Goal: Task Accomplishment & Management: Complete application form

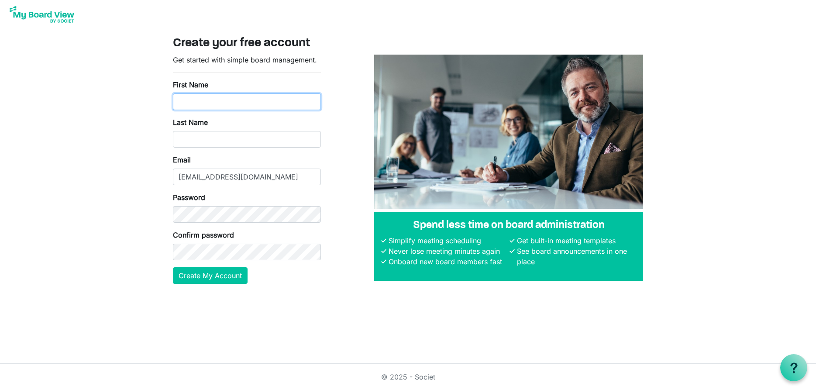
click at [293, 103] on input "First Name" at bounding box center [247, 101] width 148 height 17
type input "Richard"
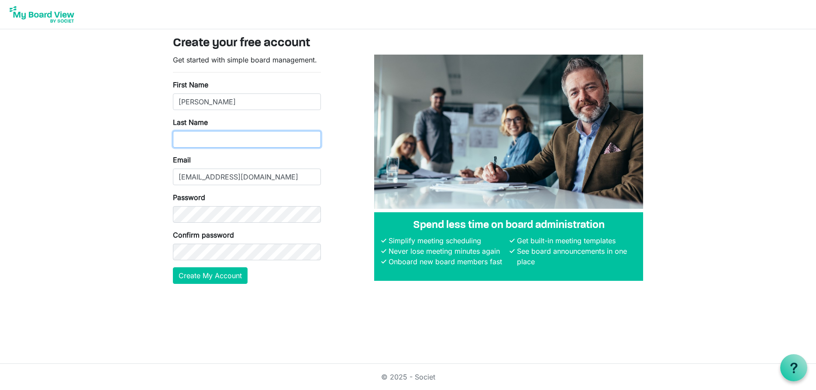
type input "Harris"
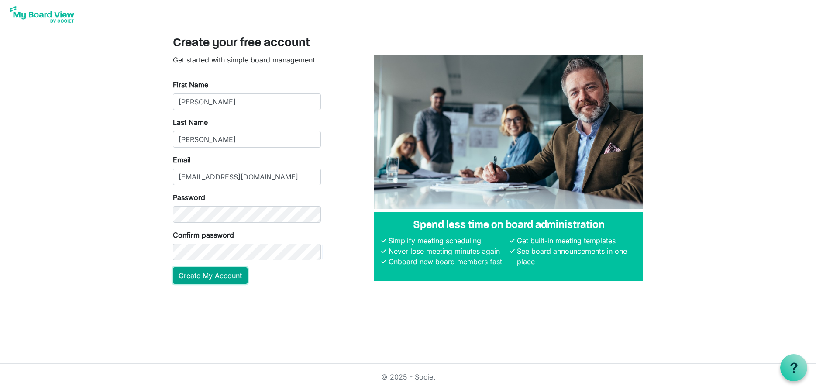
click at [205, 274] on button "Create My Account" at bounding box center [210, 275] width 75 height 17
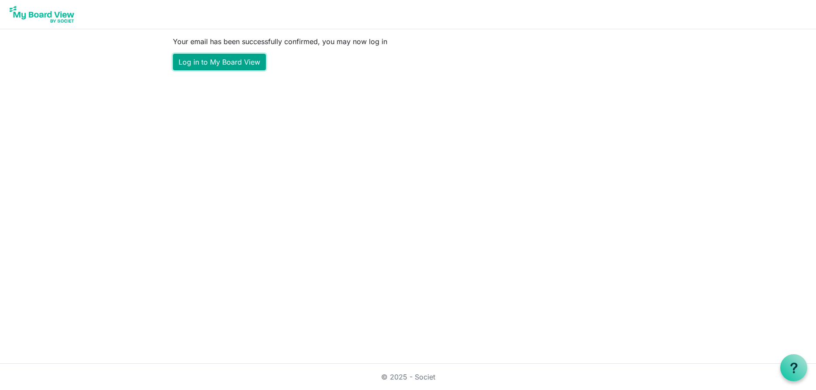
click at [206, 62] on link "Log in to My Board View" at bounding box center [219, 62] width 93 height 17
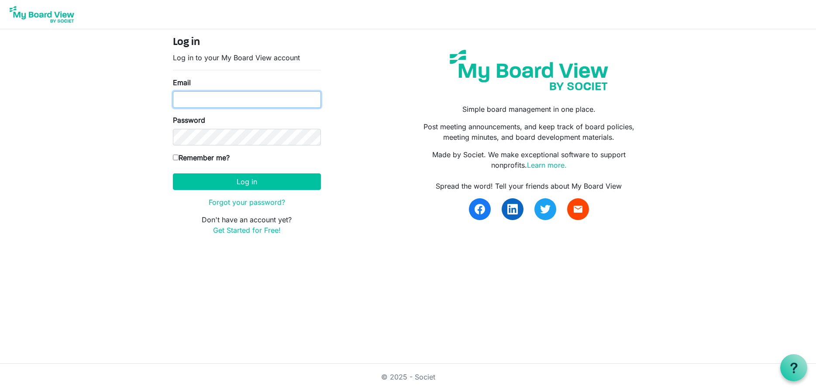
click at [189, 101] on input "Email" at bounding box center [247, 99] width 148 height 17
type input "rich3@iglide.net"
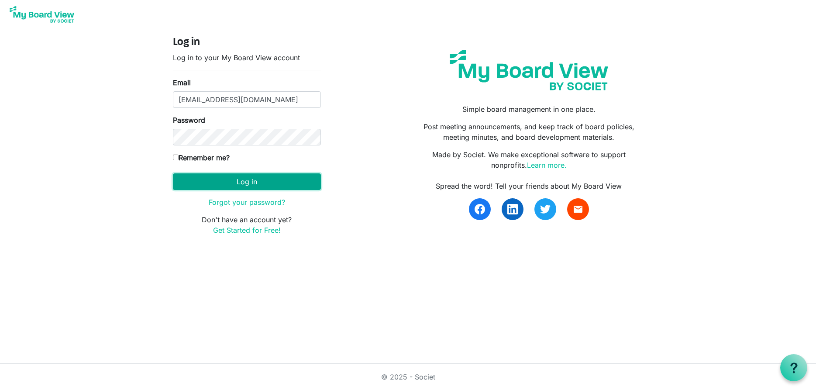
click at [191, 184] on button "Log in" at bounding box center [247, 181] width 148 height 17
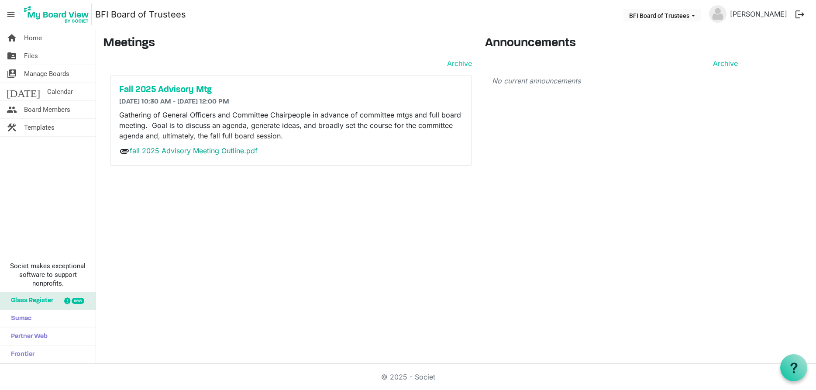
click at [194, 153] on link "fall 2025 Advisory Meeting Outline.pdf" at bounding box center [194, 150] width 128 height 9
drag, startPoint x: 69, startPoint y: 138, endPoint x: 64, endPoint y: 158, distance: 20.9
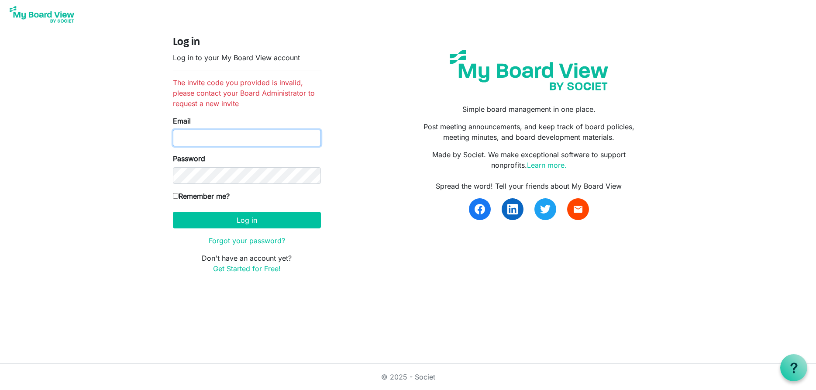
click at [261, 141] on input "Email" at bounding box center [247, 138] width 148 height 17
type input "[EMAIL_ADDRESS][DOMAIN_NAME]"
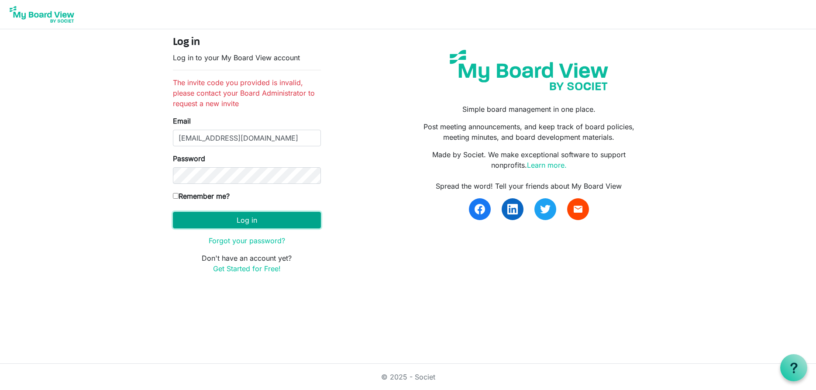
click at [231, 214] on button "Log in" at bounding box center [247, 220] width 148 height 17
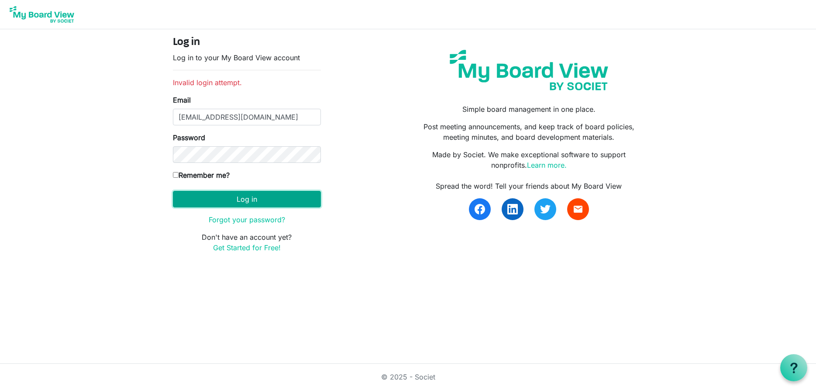
click at [219, 198] on button "Log in" at bounding box center [247, 199] width 148 height 17
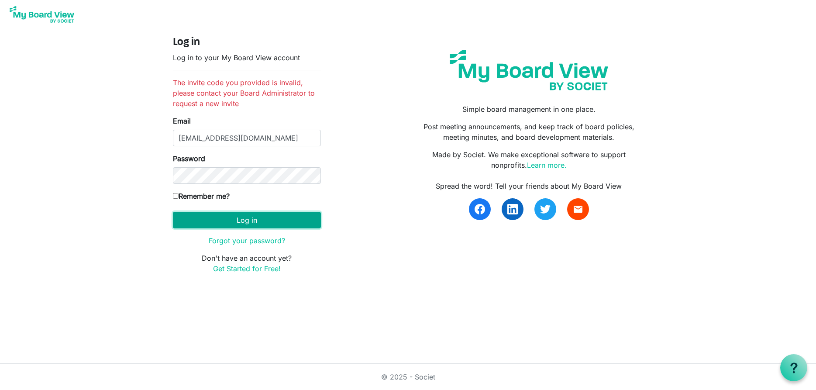
click at [252, 217] on button "Log in" at bounding box center [247, 220] width 148 height 17
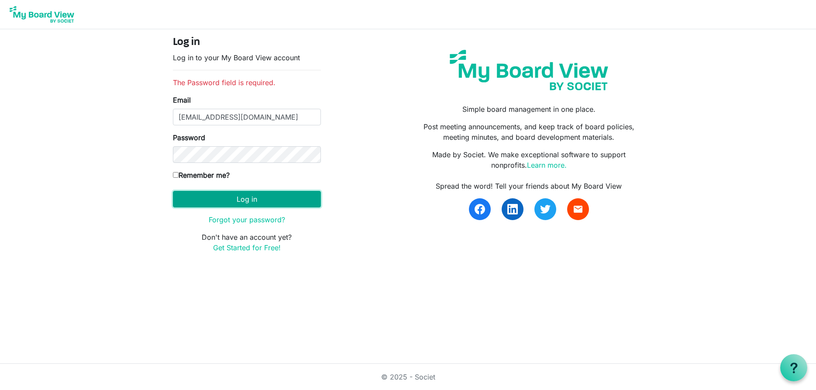
click at [273, 201] on button "Log in" at bounding box center [247, 199] width 148 height 17
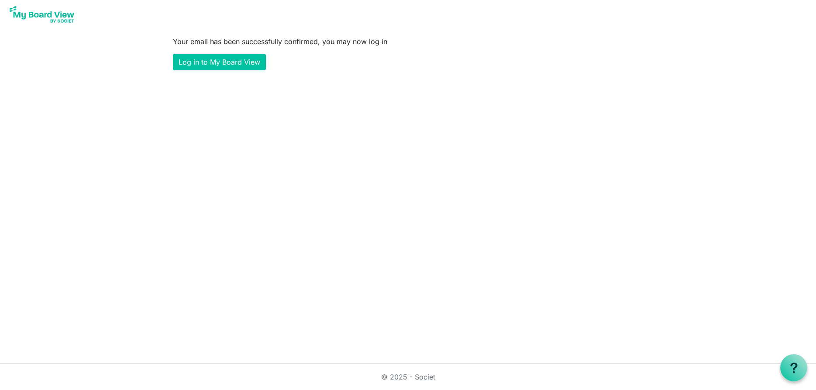
drag, startPoint x: 338, startPoint y: 162, endPoint x: 261, endPoint y: 86, distance: 108.4
click at [213, 60] on link "Log in to My Board View" at bounding box center [219, 62] width 93 height 17
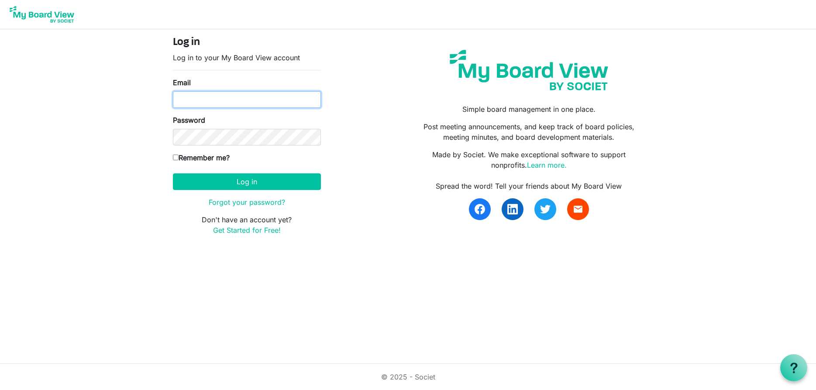
click at [222, 101] on input "Email" at bounding box center [247, 99] width 148 height 17
type input "[EMAIL_ADDRESS][DOMAIN_NAME]"
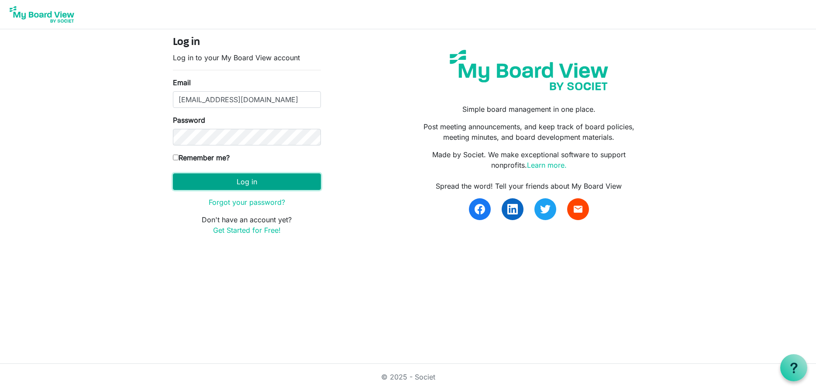
click at [222, 178] on button "Log in" at bounding box center [247, 181] width 148 height 17
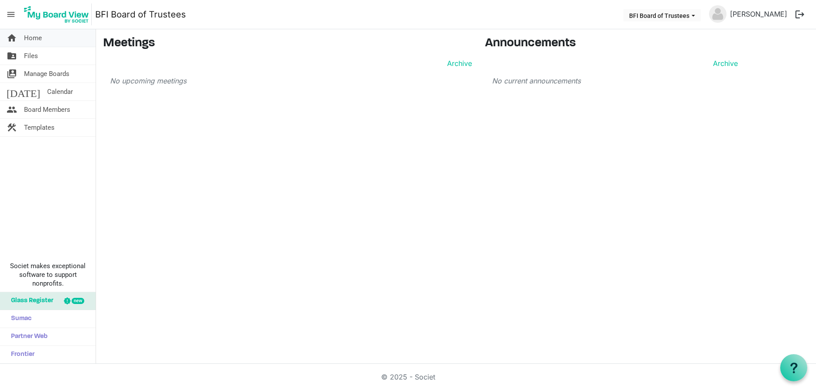
click at [31, 36] on span "Home" at bounding box center [33, 37] width 18 height 17
click at [28, 55] on span "Files" at bounding box center [31, 55] width 14 height 17
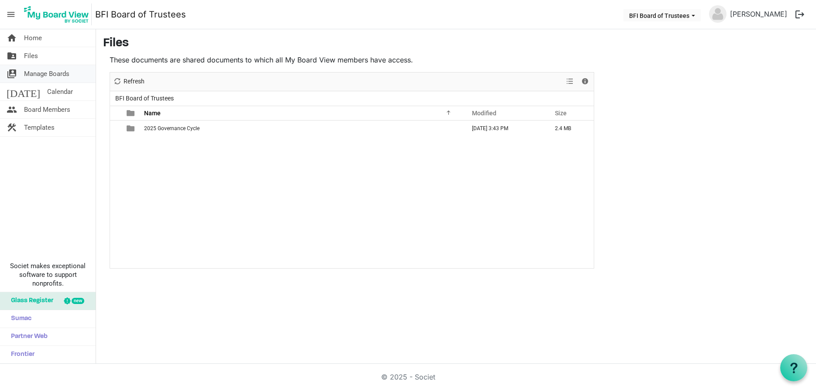
click at [13, 71] on span "switch_account" at bounding box center [12, 73] width 10 height 17
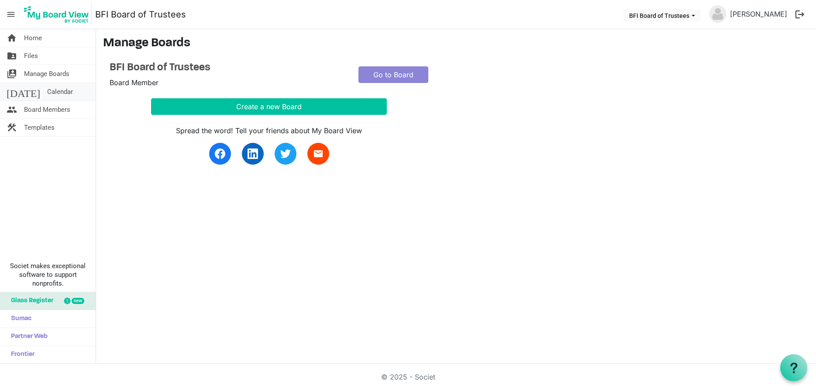
click at [10, 91] on span "[DATE]" at bounding box center [24, 91] width 34 height 17
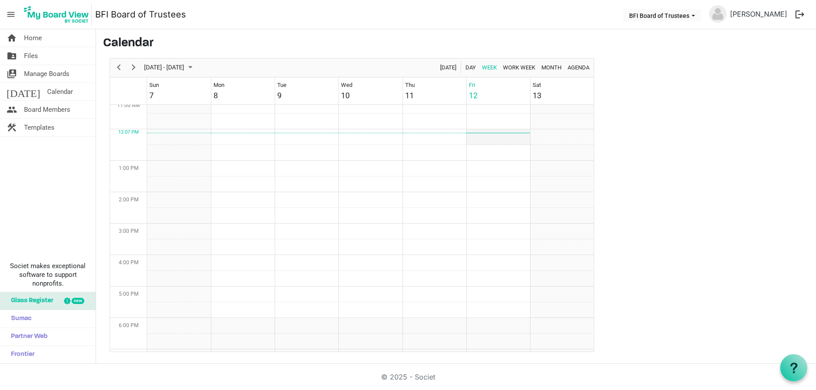
scroll to position [361, 0]
click at [475, 97] on div "12" at bounding box center [473, 95] width 9 height 12
